Goal: Check status: Check status

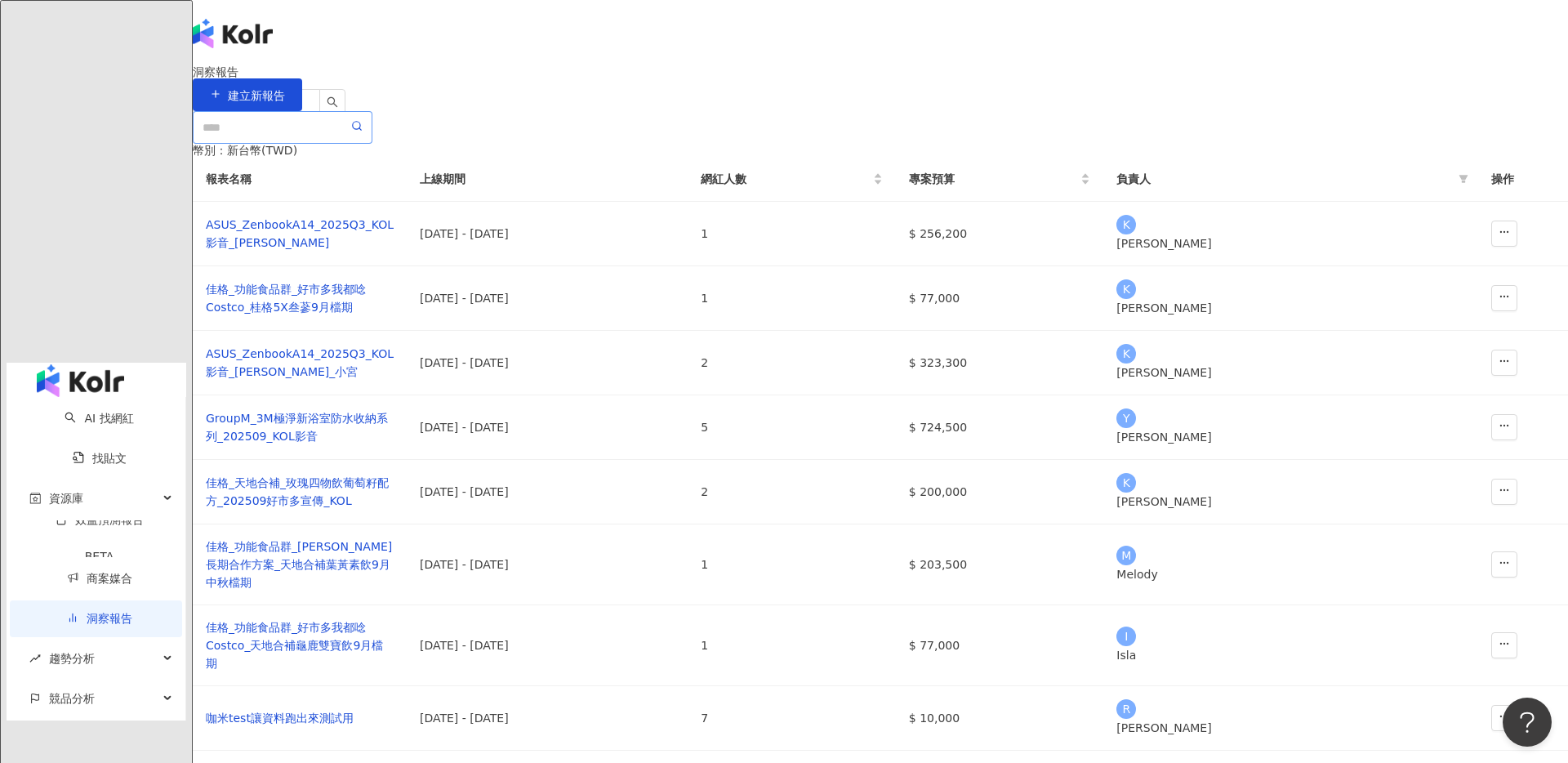
click at [372, 144] on span at bounding box center [282, 127] width 180 height 32
type input "*"
type input "**"
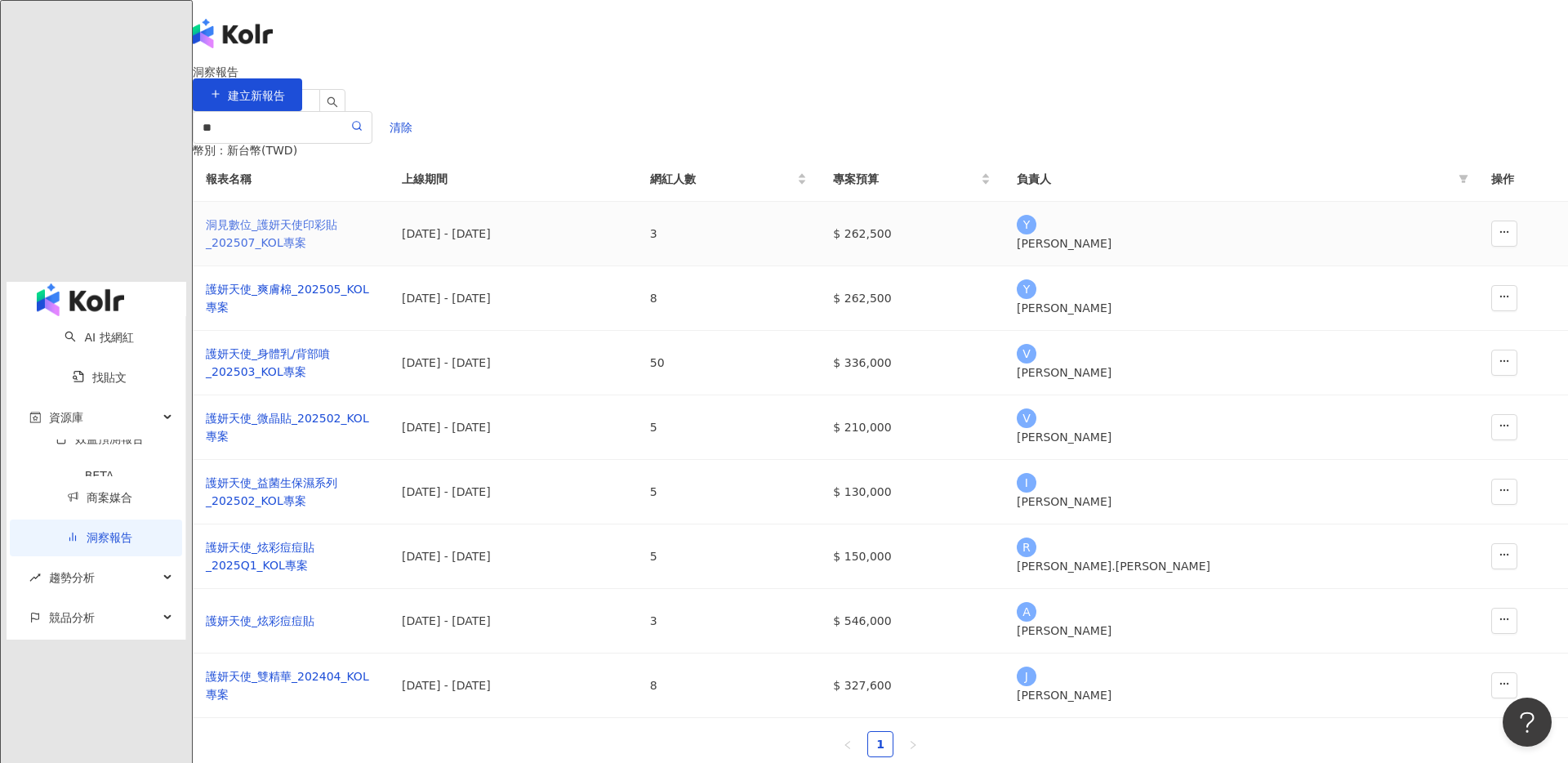
click at [376, 252] on div "洞⾒數位_護妍天使印彩貼 _202507_KOL專案" at bounding box center [291, 234] width 170 height 36
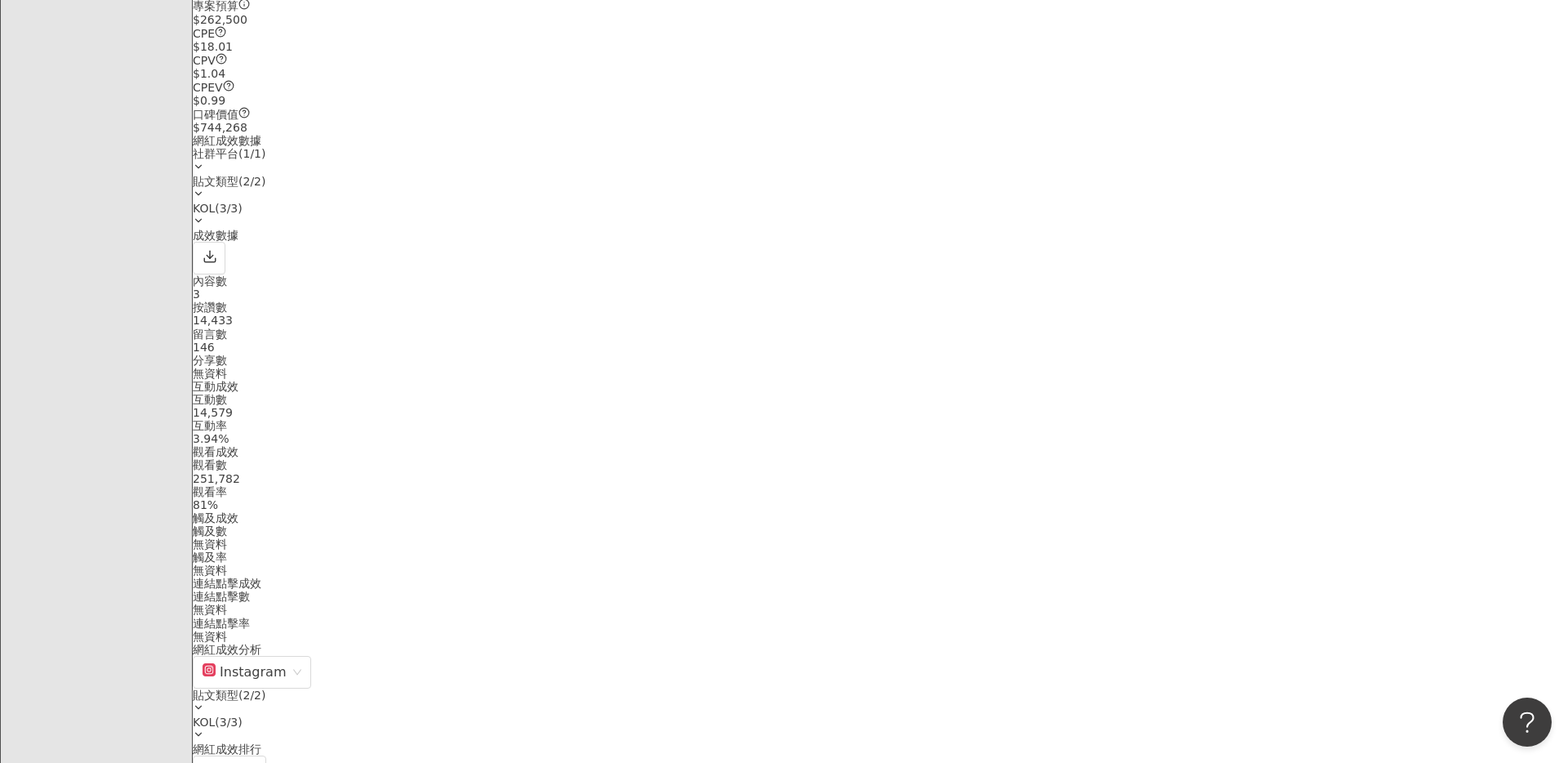
scroll to position [333, 0]
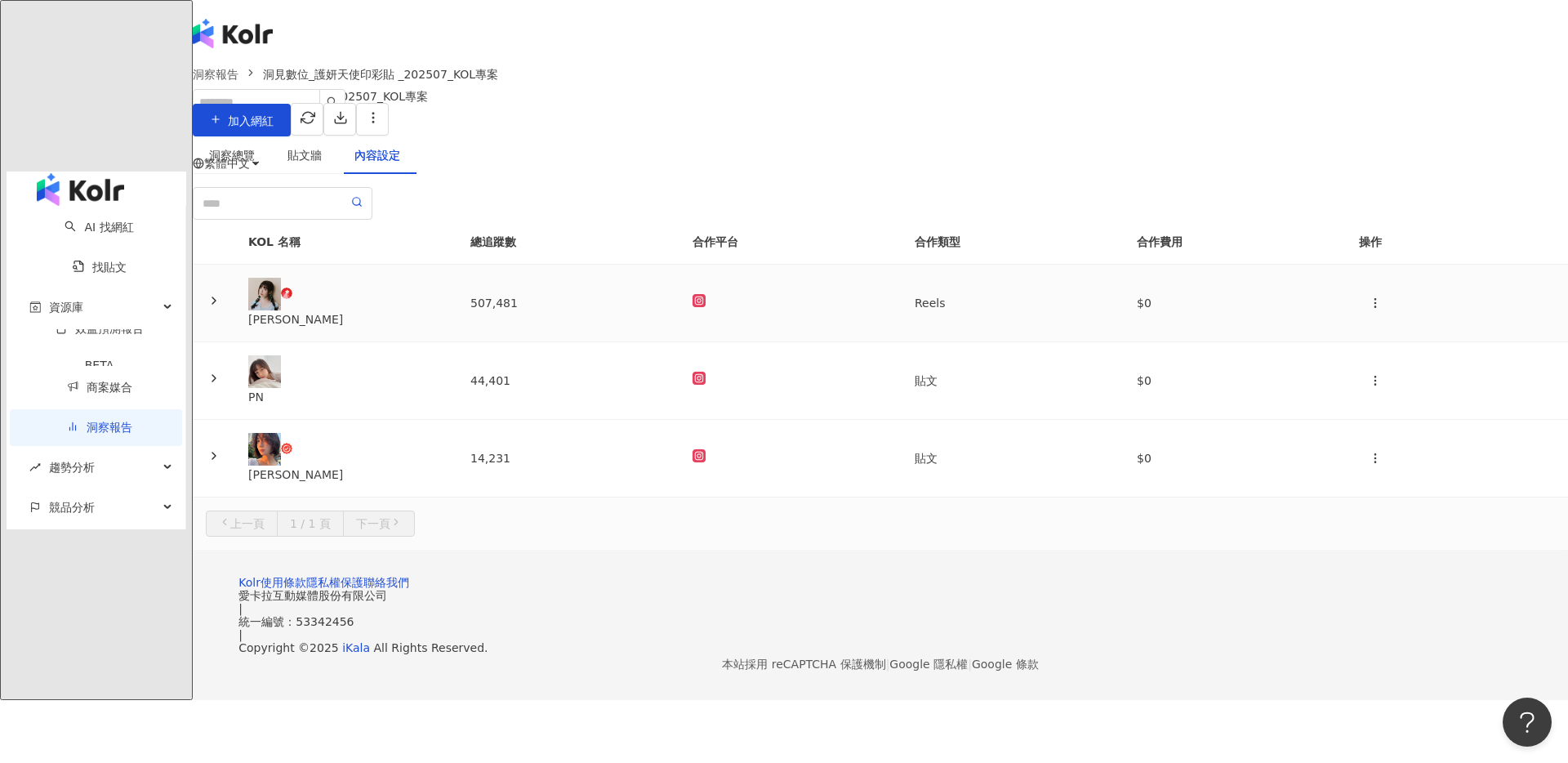
click at [220, 307] on icon at bounding box center [214, 301] width 13 height 13
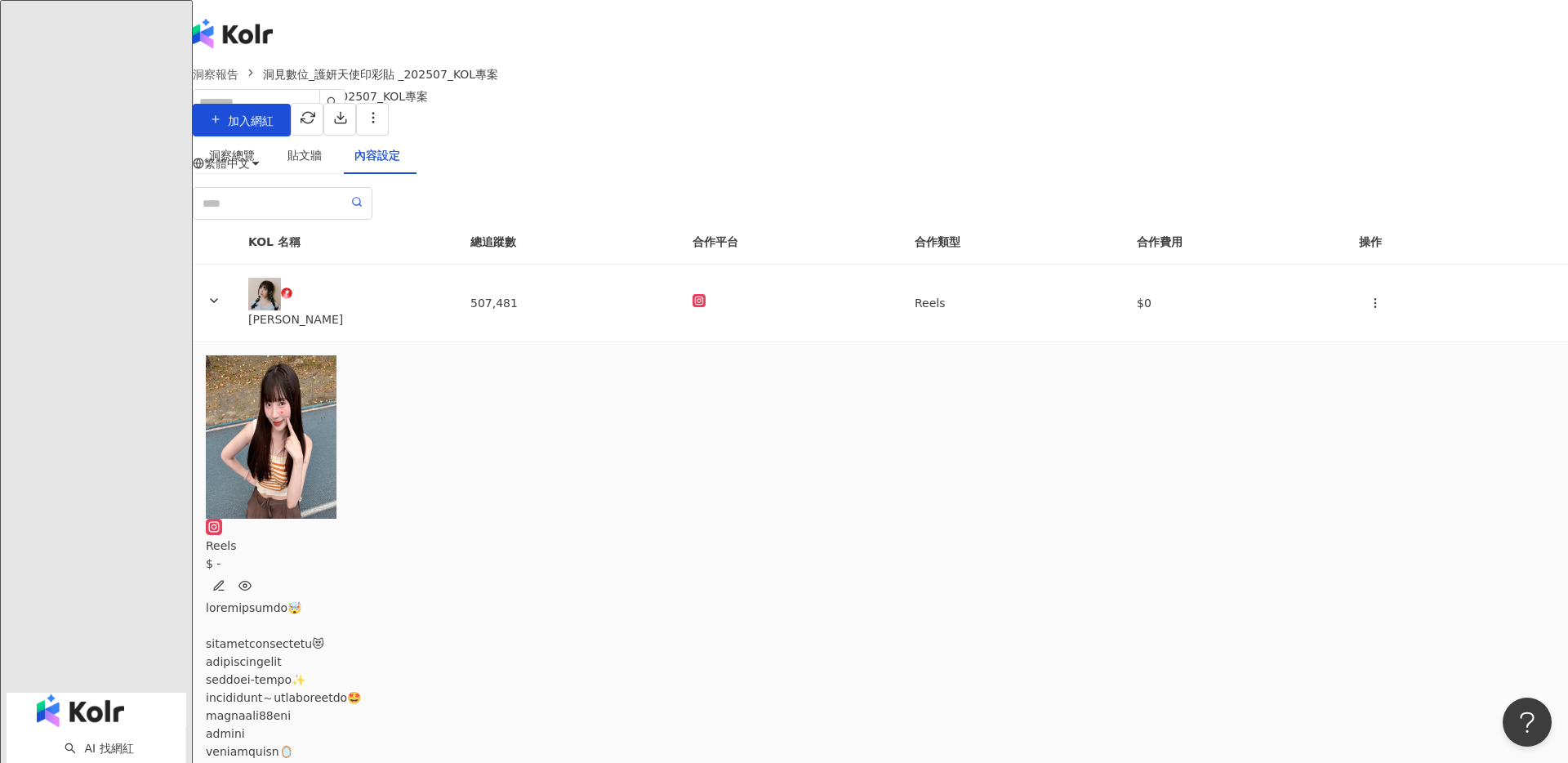
scroll to position [155, 0]
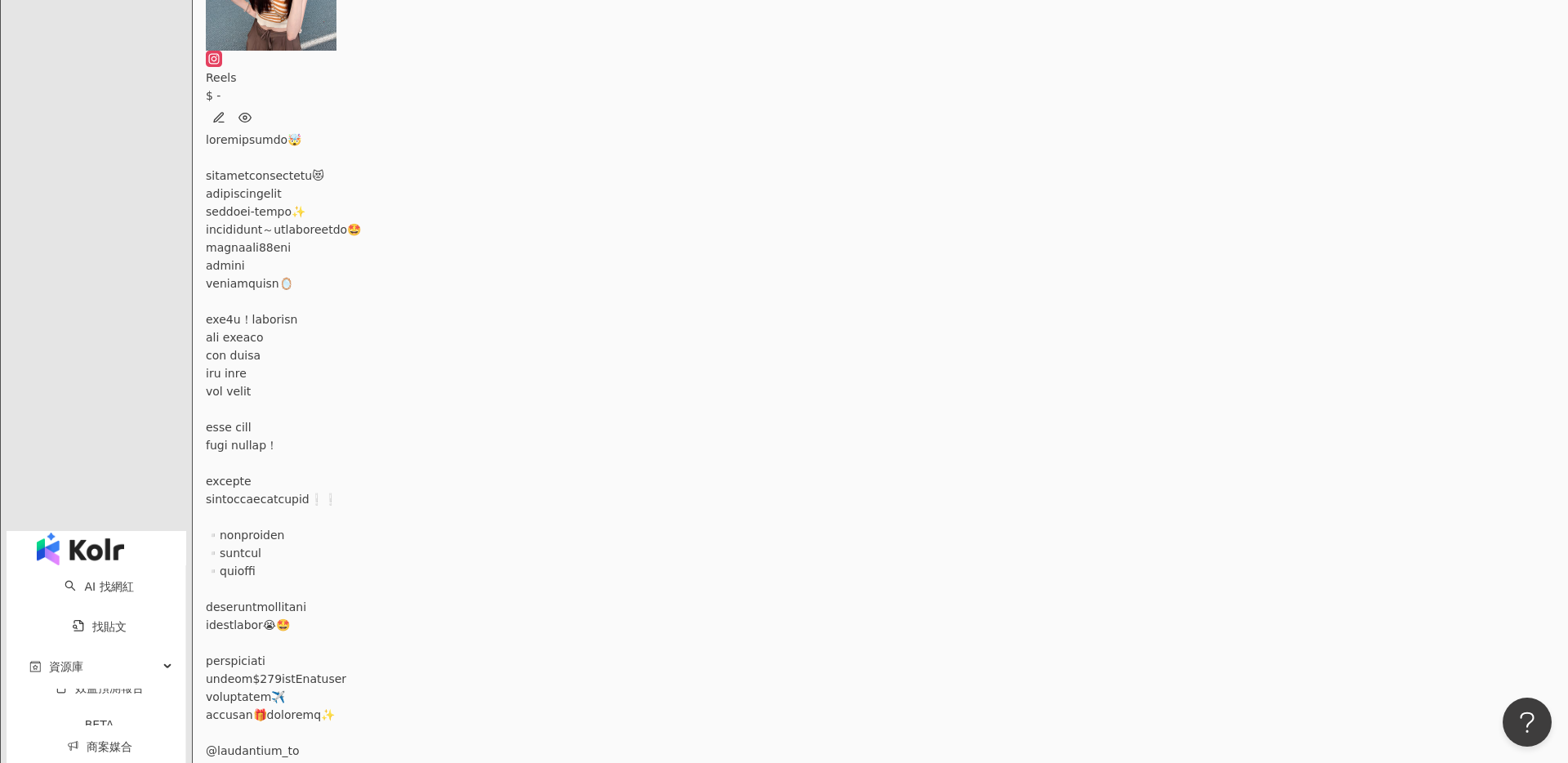
scroll to position [493, 0]
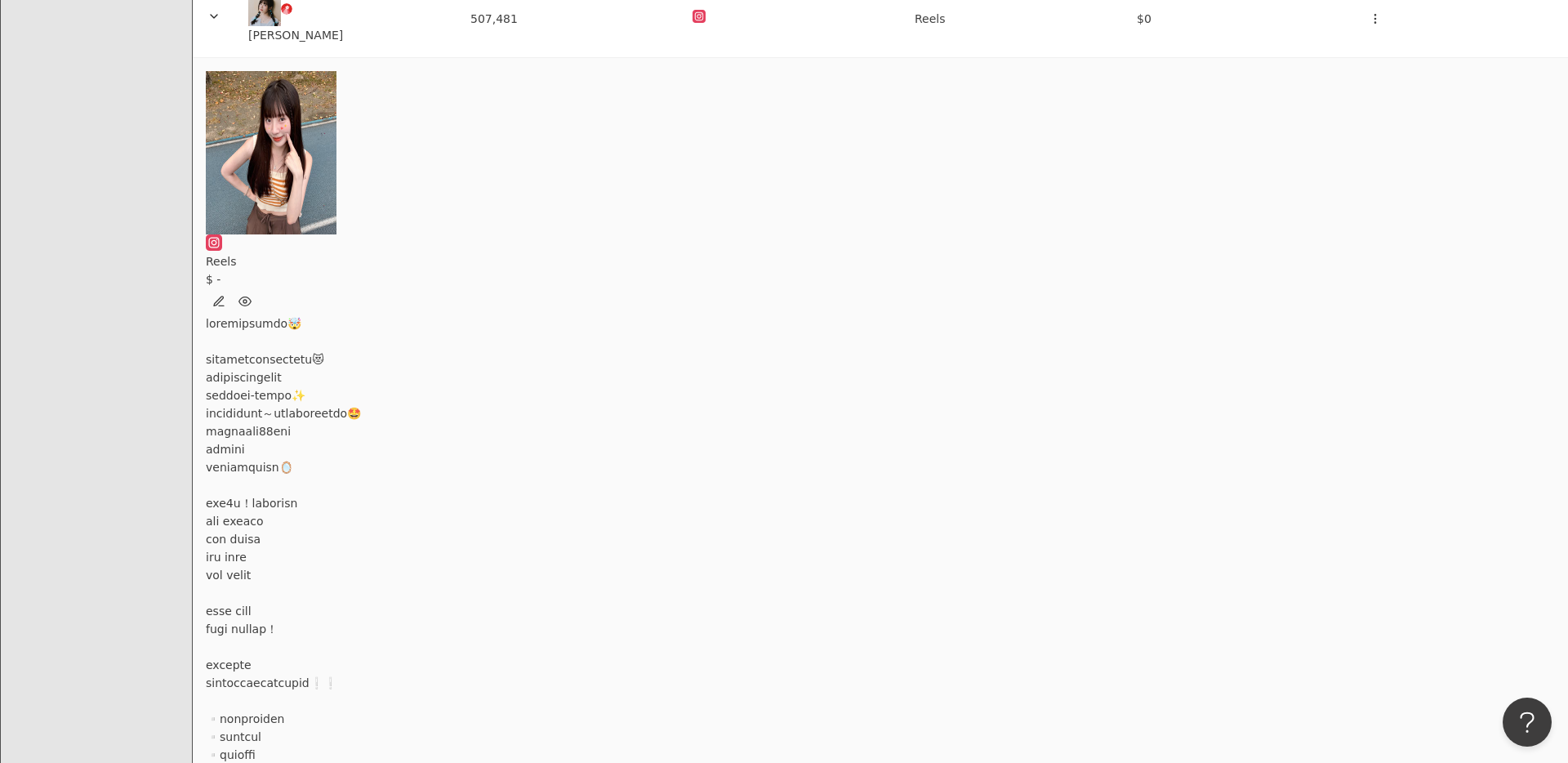
scroll to position [0, 0]
